Goal: Use online tool/utility: Utilize a website feature to perform a specific function

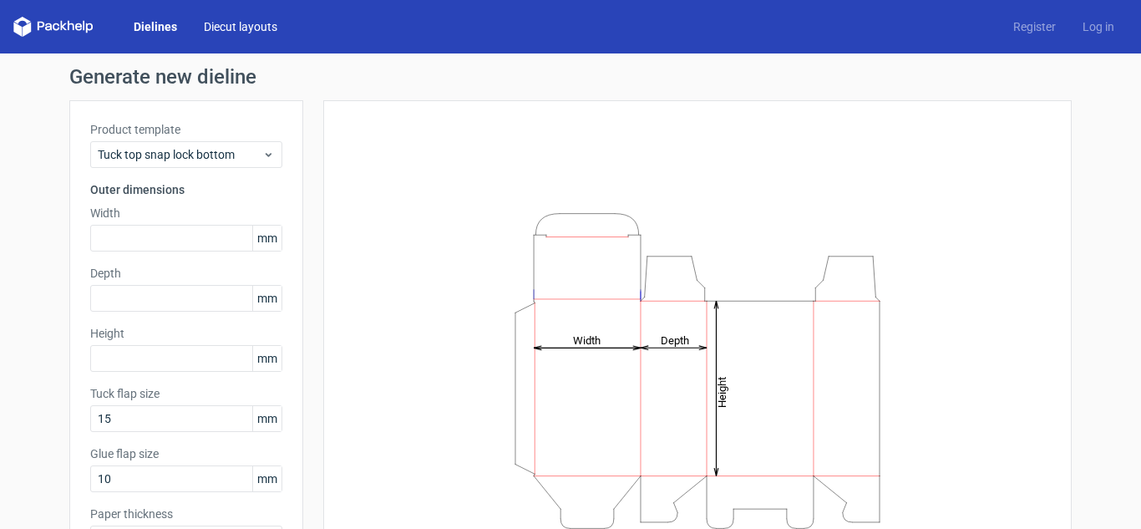
click at [254, 32] on link "Diecut layouts" at bounding box center [240, 26] width 100 height 17
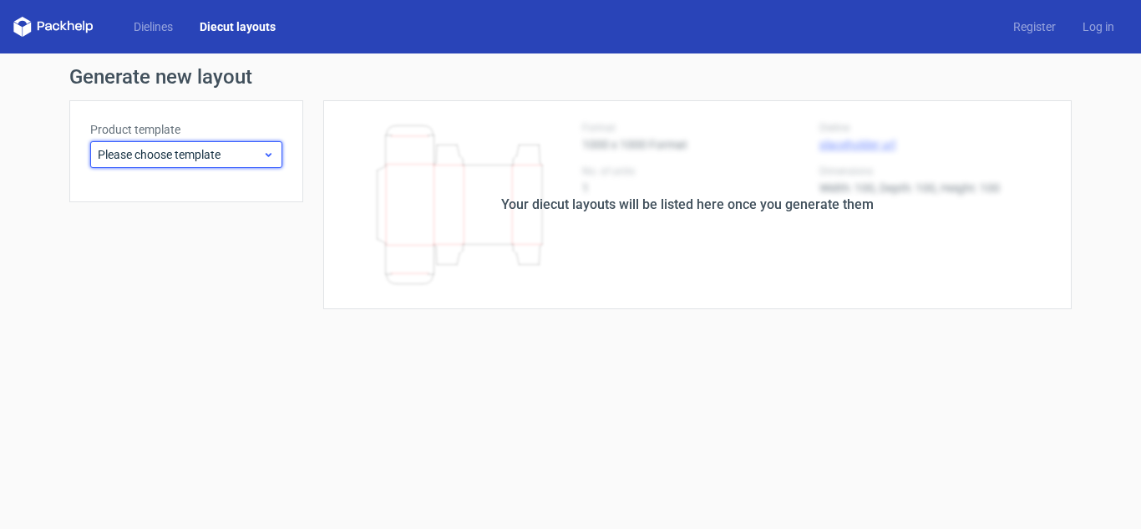
click at [263, 160] on icon at bounding box center [268, 154] width 13 height 13
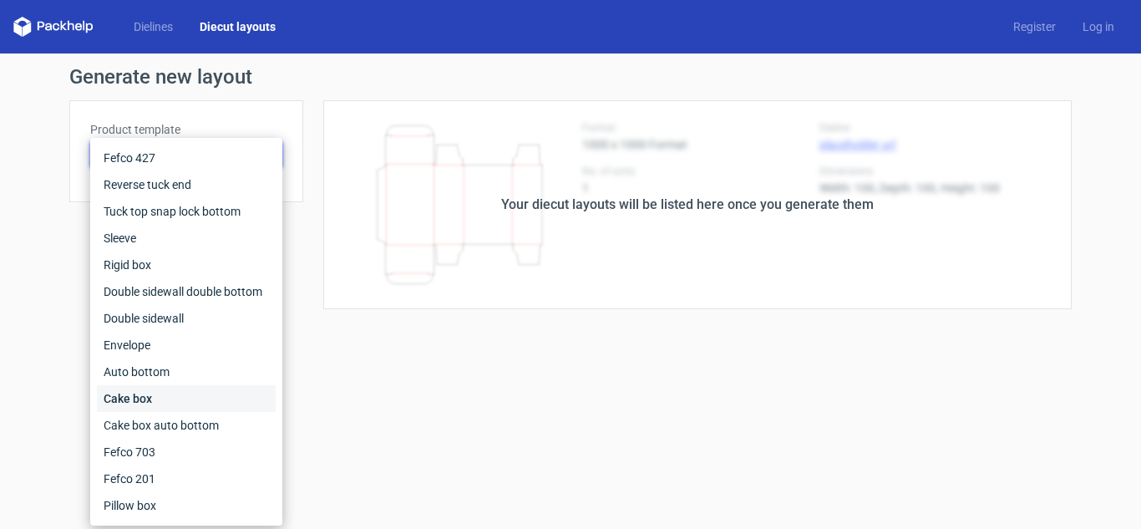
click at [154, 394] on div "Cake box" at bounding box center [186, 398] width 179 height 27
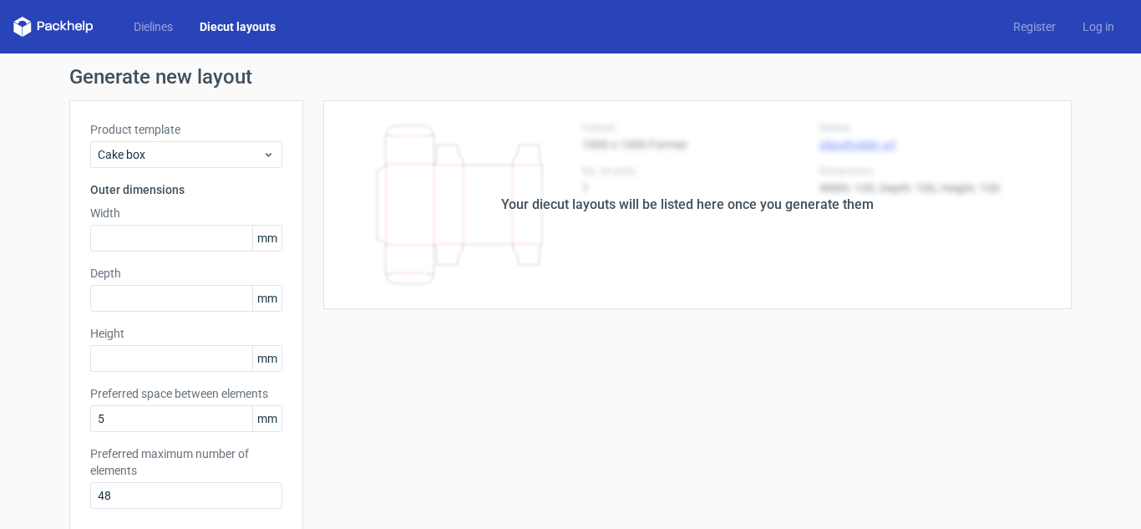
click at [633, 185] on div "Your diecut layouts will be listed here once you generate them" at bounding box center [687, 204] width 769 height 209
click at [192, 363] on input "text" at bounding box center [186, 358] width 192 height 27
drag, startPoint x: 192, startPoint y: 363, endPoint x: 0, endPoint y: 361, distance: 192.1
click at [0, 361] on div "Generate new layout Product template Cake box Outer dimensions Width mm Depth m…" at bounding box center [570, 476] width 1141 height 846
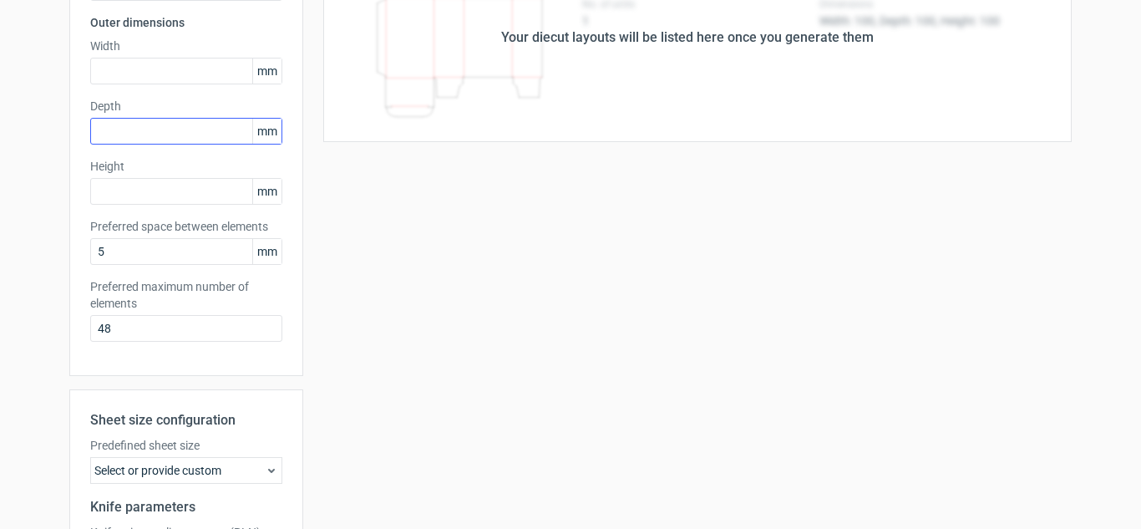
scroll to position [168, 0]
click at [265, 199] on span "mm" at bounding box center [266, 190] width 29 height 25
click at [215, 187] on input "text" at bounding box center [186, 190] width 192 height 27
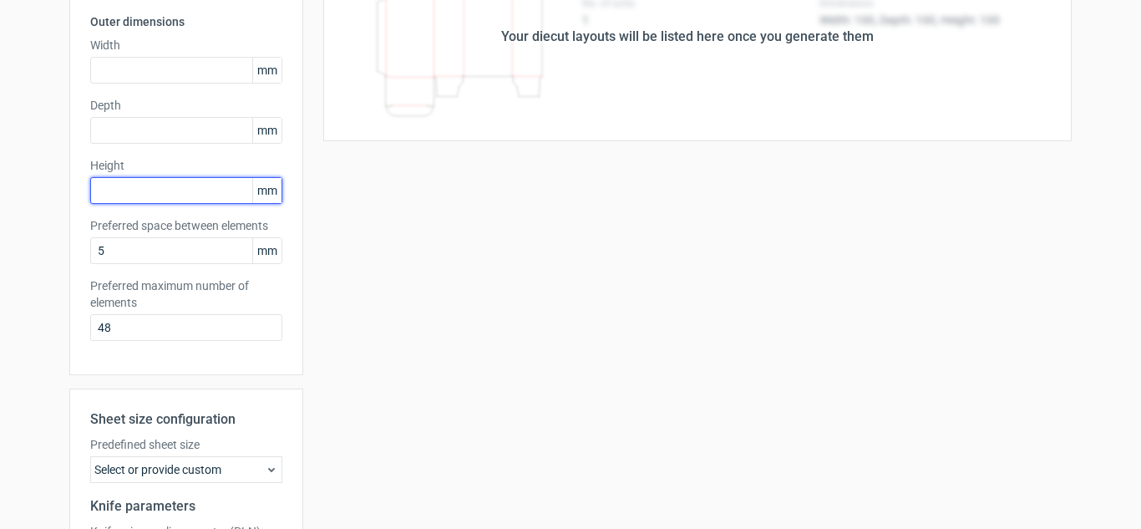
paste input "1616"
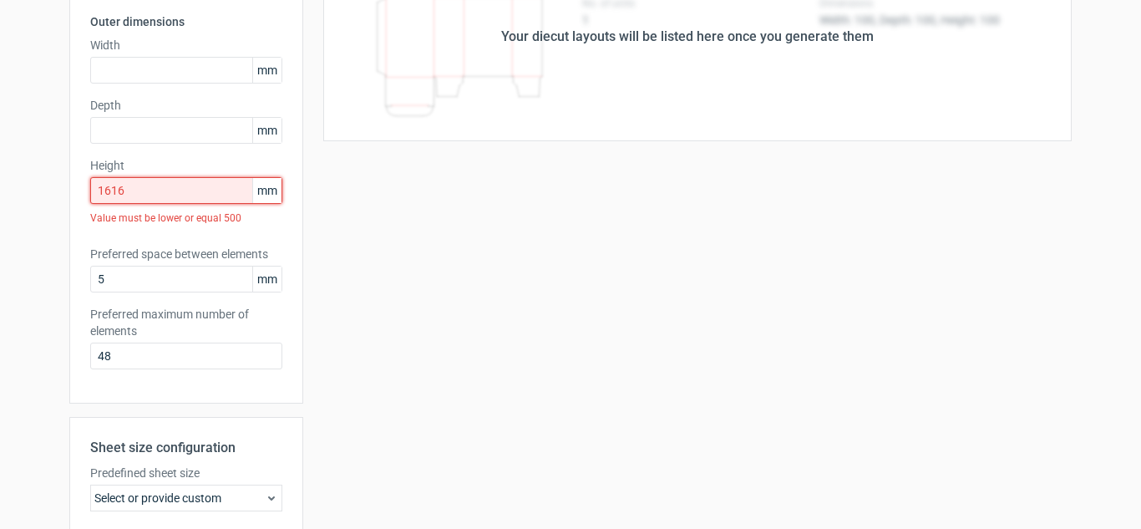
click at [109, 191] on input "1616" at bounding box center [186, 190] width 192 height 27
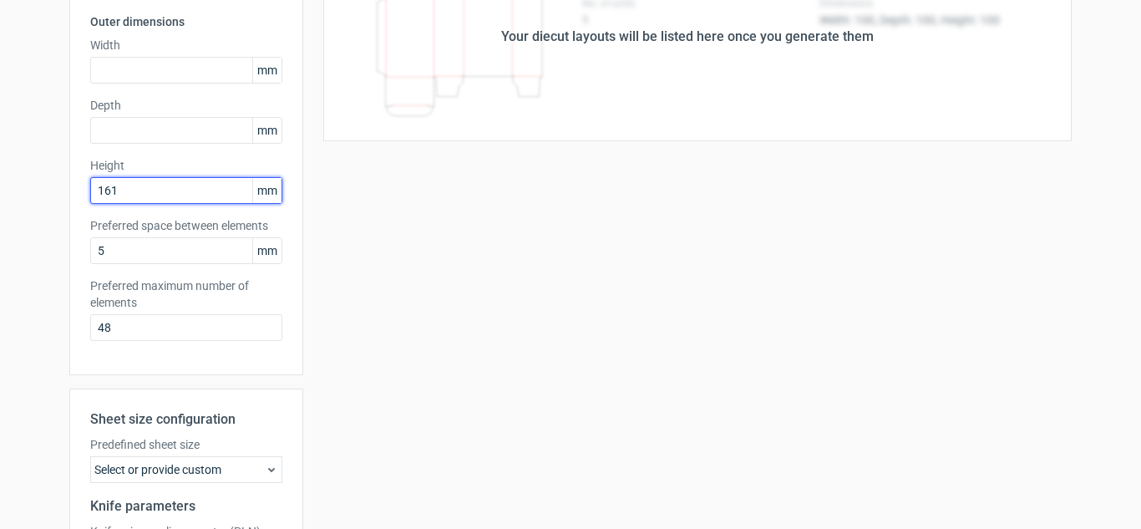
type input "161"
click at [38, 184] on div "Generate new layout Product template Cake box Outer dimensions Width mm Depth m…" at bounding box center [570, 309] width 1141 height 846
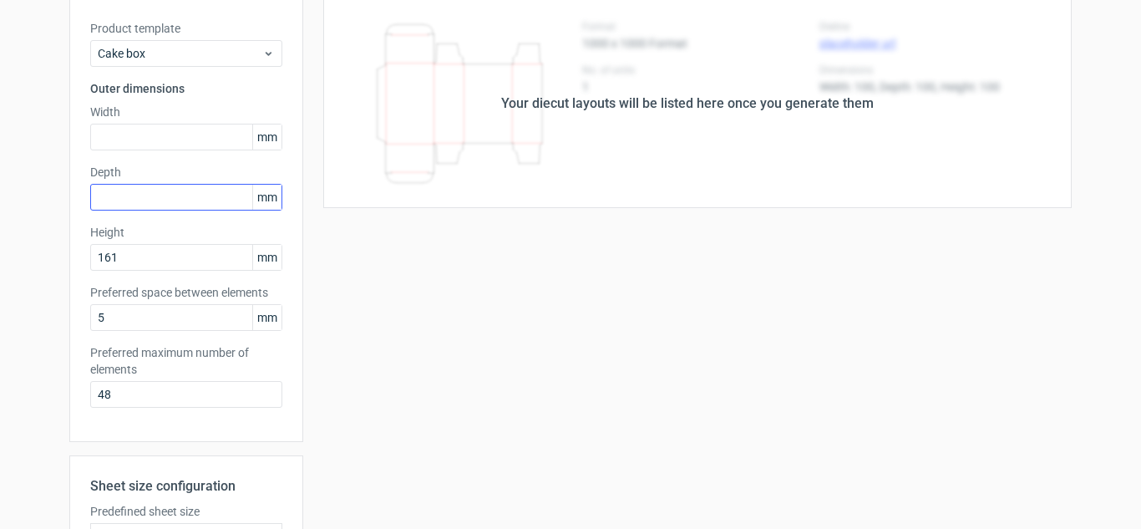
scroll to position [101, 0]
click at [199, 198] on input "text" at bounding box center [186, 197] width 192 height 27
type input "60"
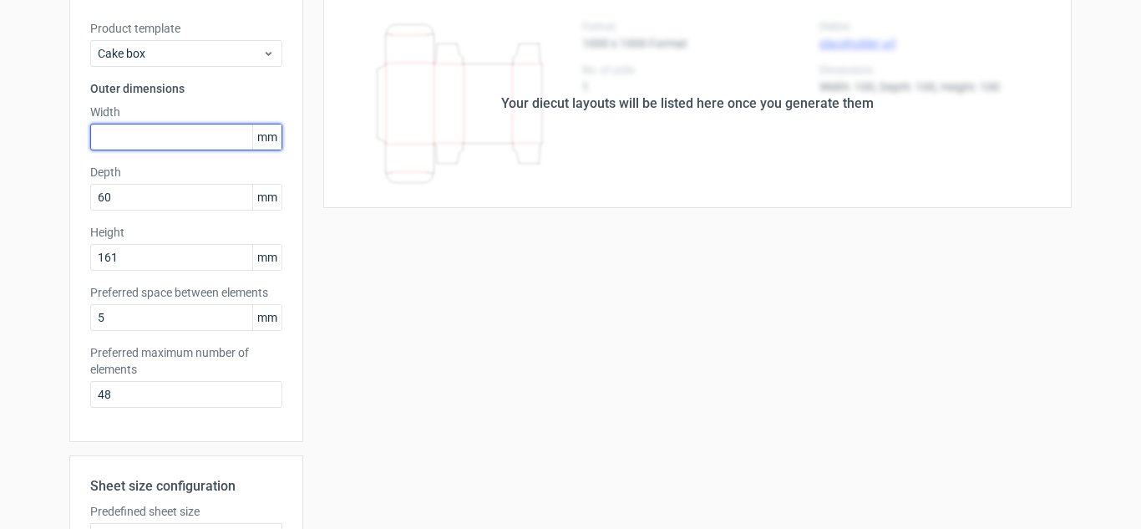
click at [127, 139] on input "text" at bounding box center [186, 137] width 192 height 27
type input "0"
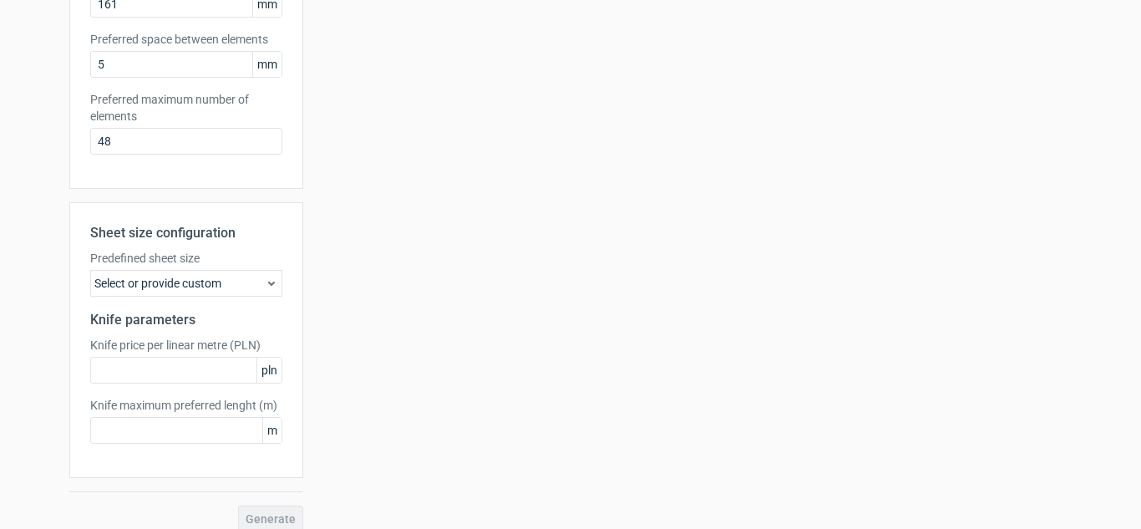
scroll to position [353, 0]
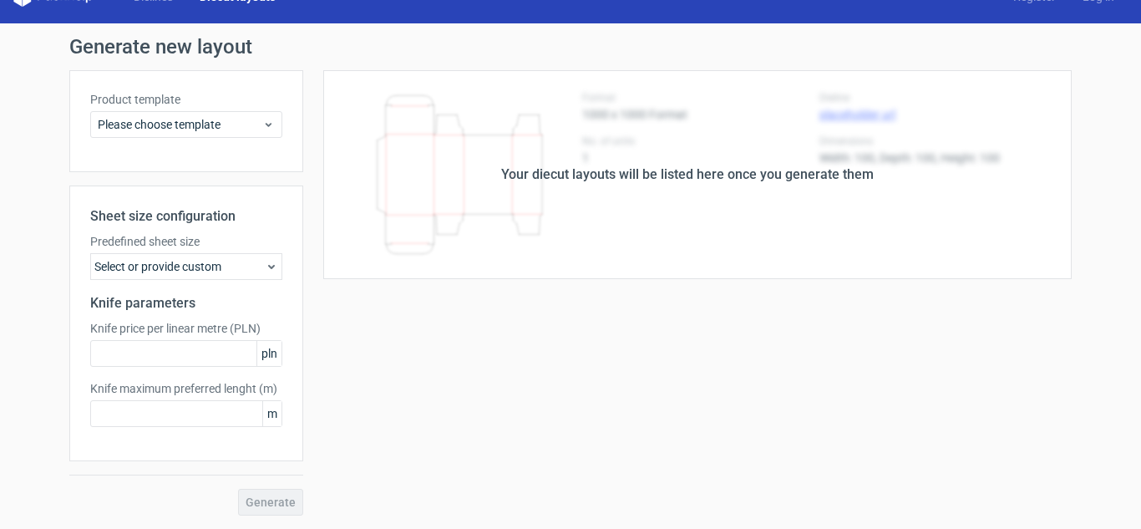
scroll to position [30, 0]
